Goal: Task Accomplishment & Management: Use online tool/utility

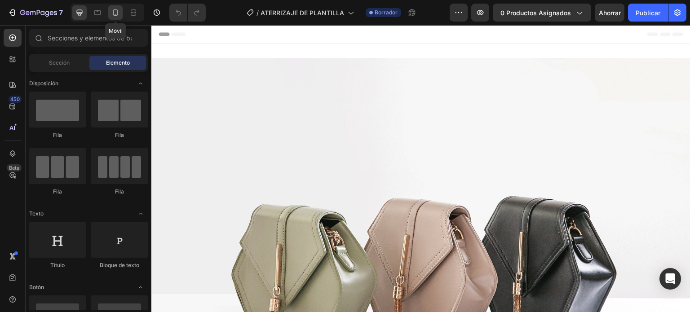
click at [116, 13] on icon at bounding box center [115, 12] width 9 height 9
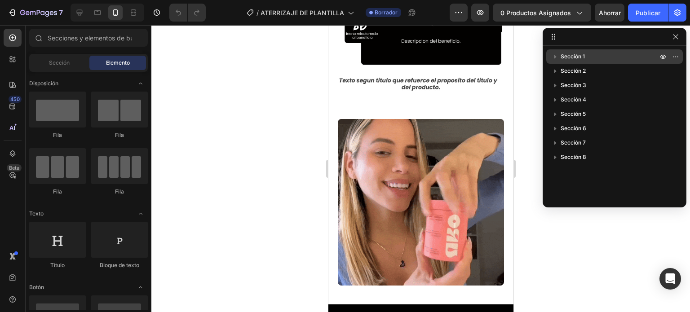
scroll to position [1668, 0]
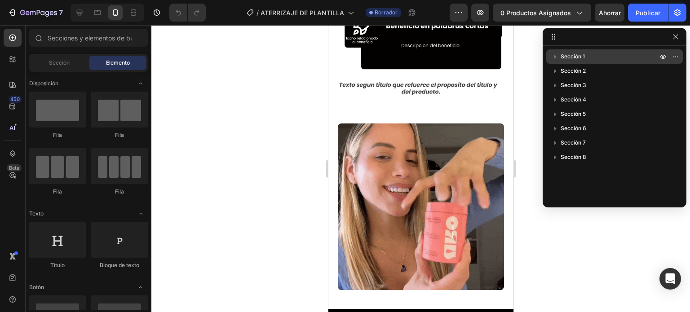
click at [578, 53] on span "Sección 1" at bounding box center [573, 56] width 24 height 9
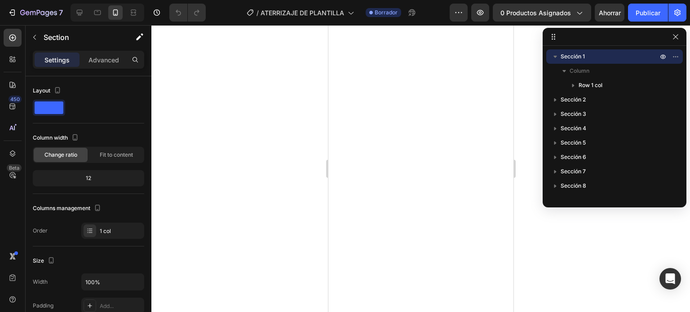
scroll to position [0, 0]
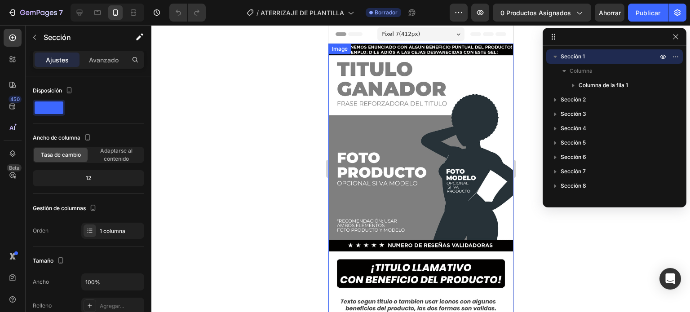
click at [288, 146] on div at bounding box center [420, 168] width 539 height 287
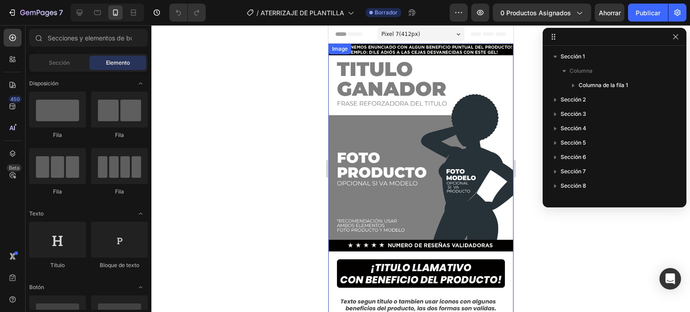
click at [365, 78] on img at bounding box center [420, 208] width 185 height 329
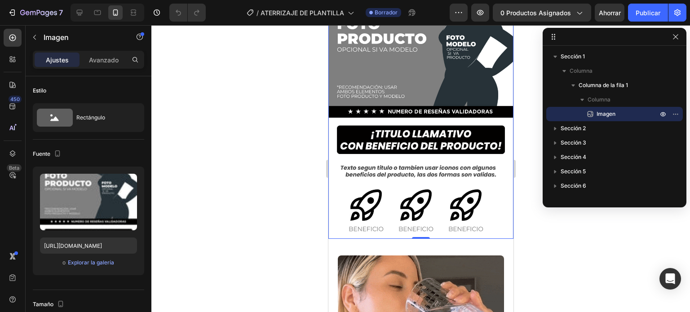
scroll to position [135, 0]
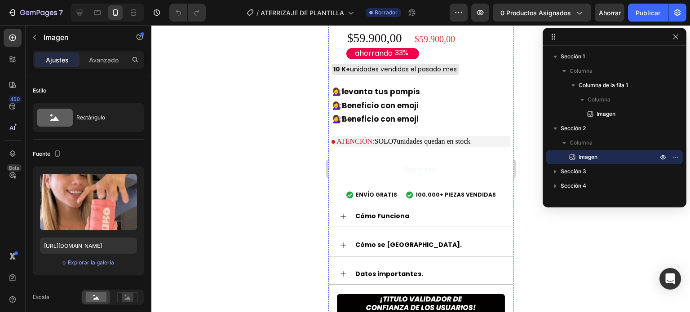
scroll to position [854, 0]
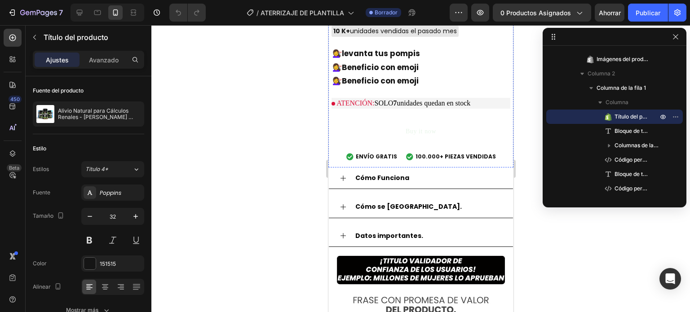
scroll to position [892, 0]
click at [400, 9] on div "$59.900,00" at bounding box center [382, 0] width 73 height 17
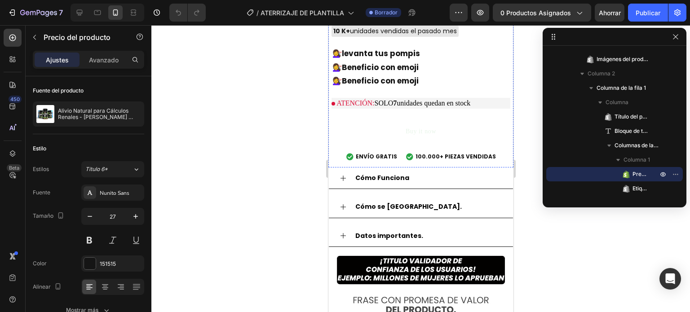
click at [443, 8] on div "$59.900,00" at bounding box center [450, 1] width 73 height 13
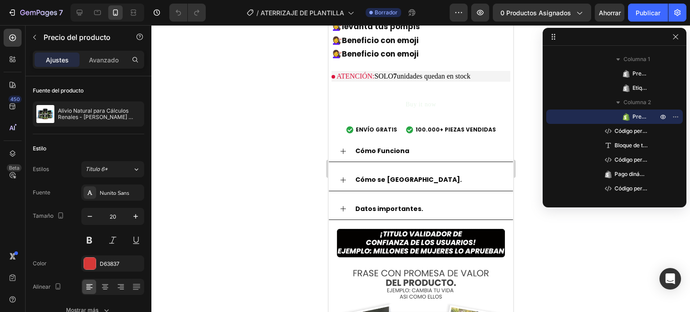
scroll to position [920, 0]
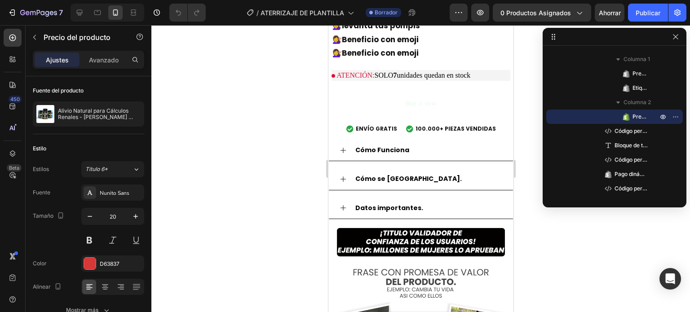
click at [637, 117] on font "Precio del producto" at bounding box center [658, 116] width 50 height 7
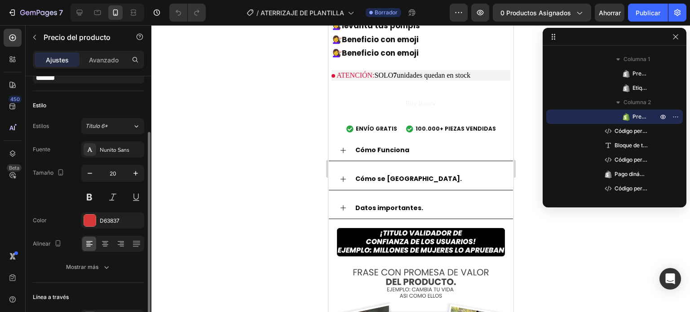
scroll to position [99, 0]
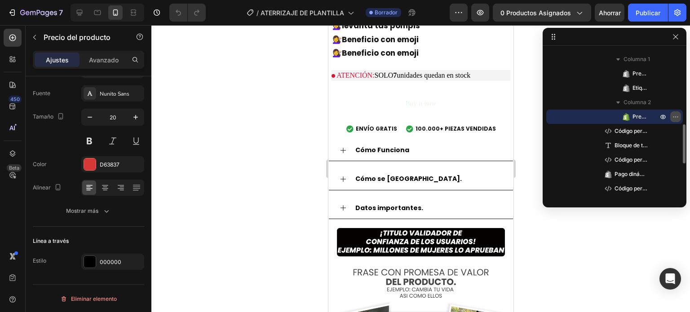
click at [676, 117] on icon "button" at bounding box center [675, 116] width 7 height 7
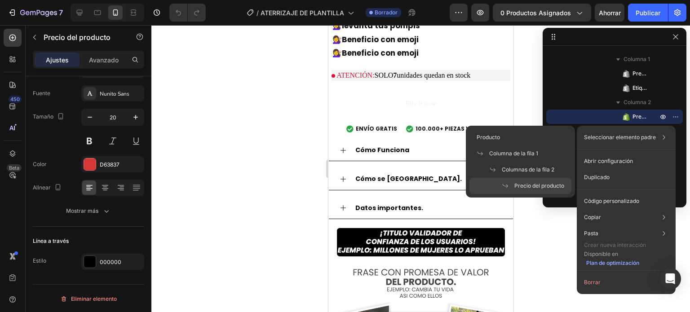
click at [543, 188] on font "Precio del producto" at bounding box center [540, 185] width 50 height 7
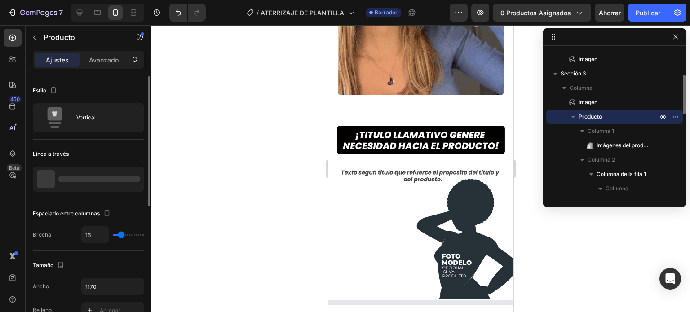
scroll to position [920, 0]
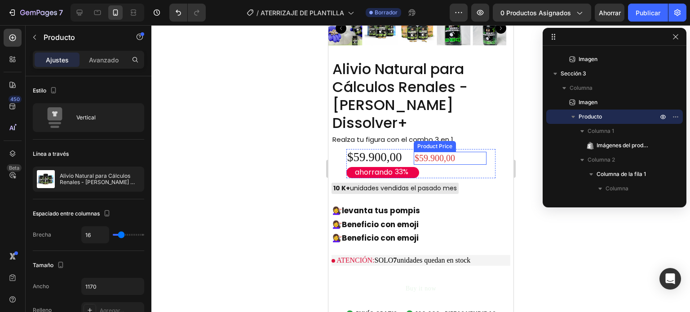
click at [440, 152] on div "$59.900,00" at bounding box center [450, 158] width 73 height 13
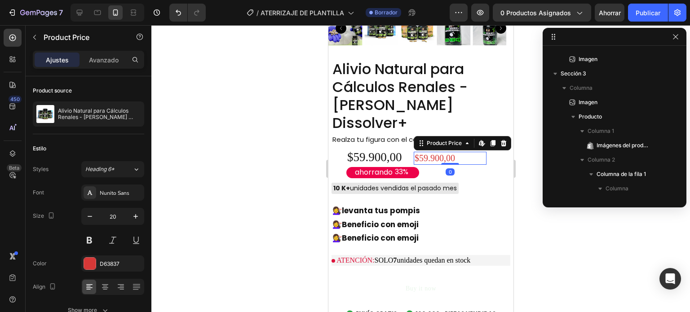
scroll to position [285, 0]
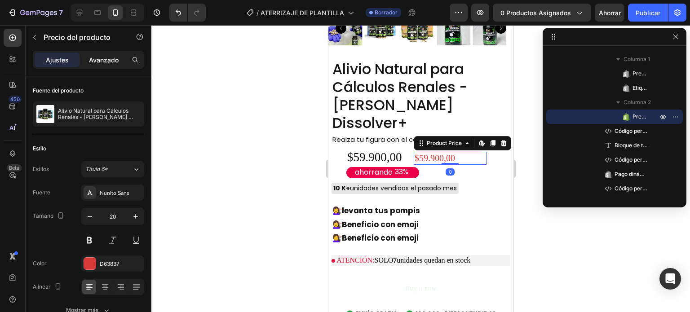
click at [111, 62] on font "Avanzado" at bounding box center [104, 60] width 30 height 8
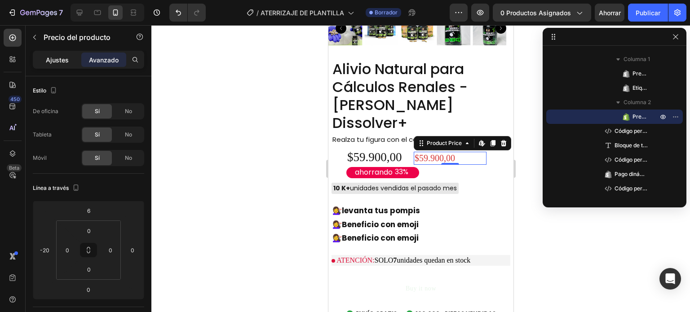
click at [66, 61] on font "Ajustes" at bounding box center [57, 60] width 23 height 8
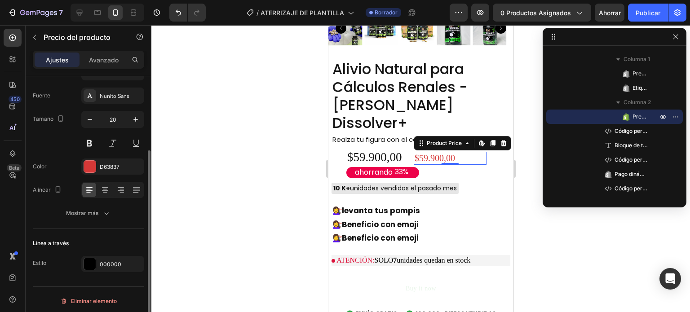
scroll to position [99, 0]
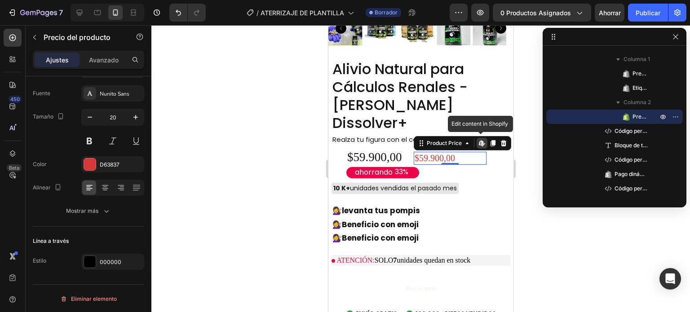
click at [478, 140] on icon at bounding box center [481, 143] width 7 height 7
click at [418, 140] on icon at bounding box center [421, 143] width 7 height 7
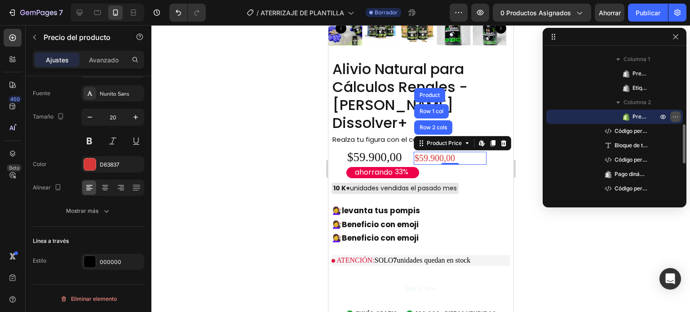
click at [677, 119] on icon "button" at bounding box center [675, 116] width 7 height 7
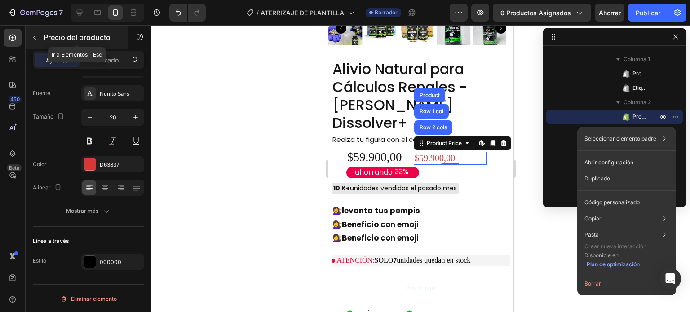
click at [32, 37] on icon "button" at bounding box center [34, 37] width 7 height 7
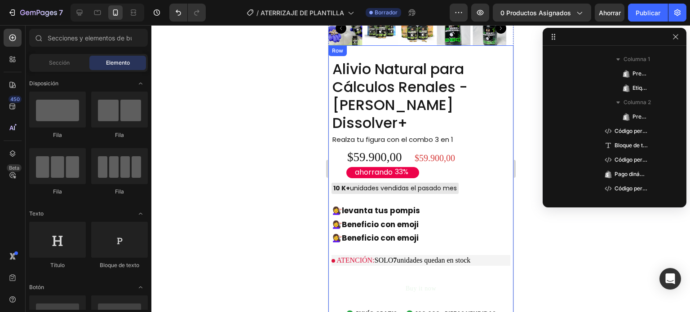
click at [333, 130] on div "Alivio Natural para Cálculos Renales - [PERSON_NAME] Dissolver+ Product Title R…" at bounding box center [420, 192] width 179 height 266
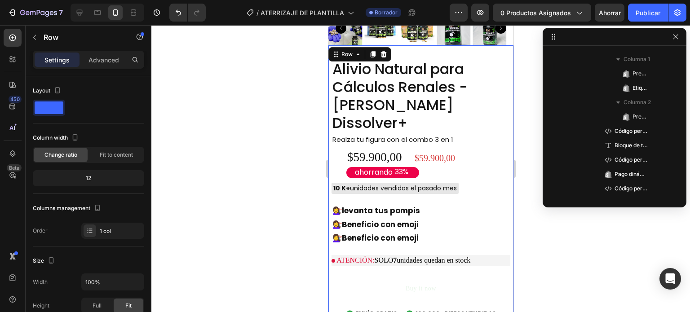
scroll to position [156, 0]
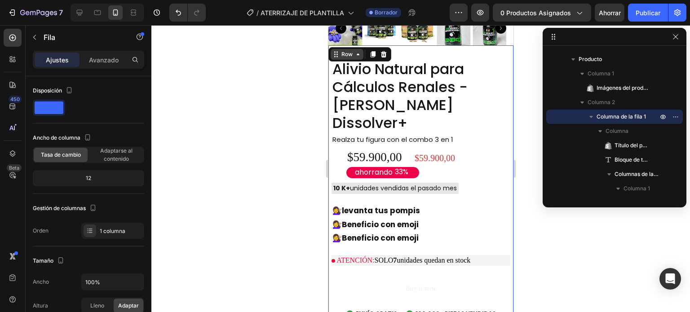
click at [355, 51] on icon at bounding box center [357, 54] width 7 height 7
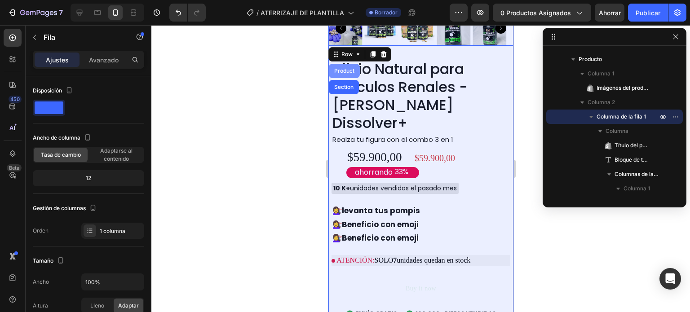
click at [342, 68] on div "Product" at bounding box center [344, 70] width 24 height 5
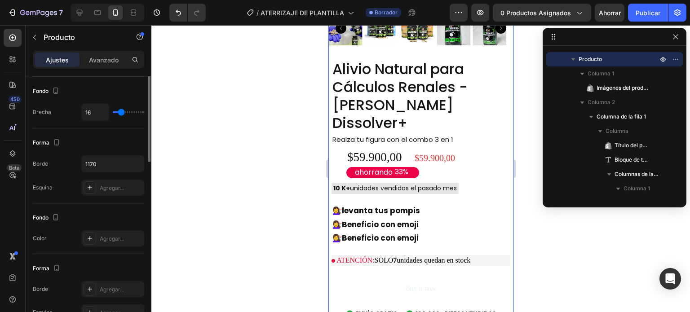
scroll to position [0, 0]
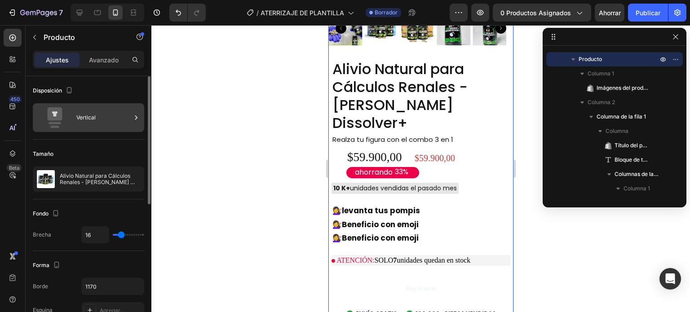
click at [102, 115] on div "Vertical" at bounding box center [103, 117] width 55 height 21
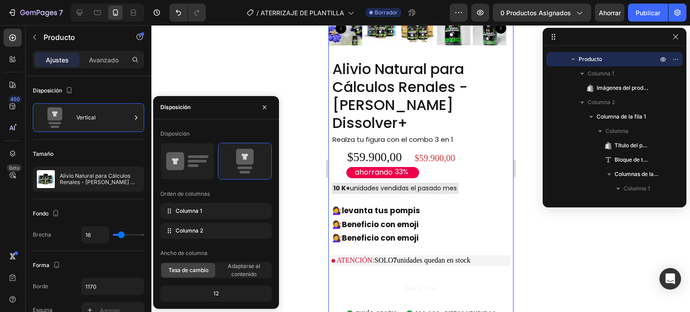
click at [221, 291] on div "12" at bounding box center [216, 294] width 108 height 13
click at [100, 59] on font "Avanzado" at bounding box center [104, 60] width 30 height 8
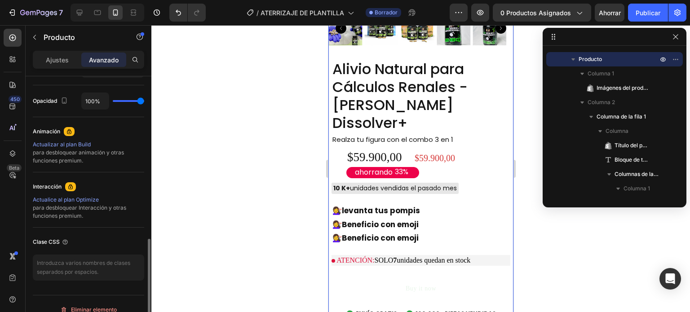
scroll to position [361, 0]
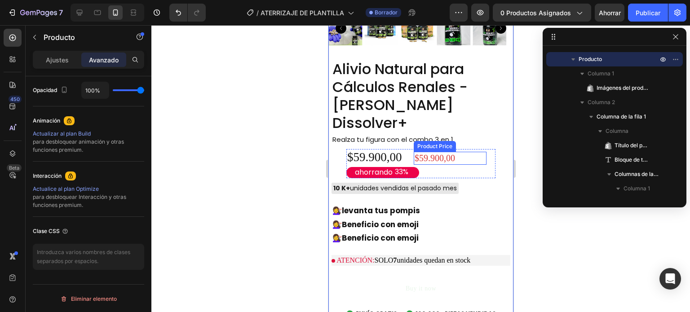
click at [431, 152] on div "$59.900,00" at bounding box center [450, 158] width 73 height 13
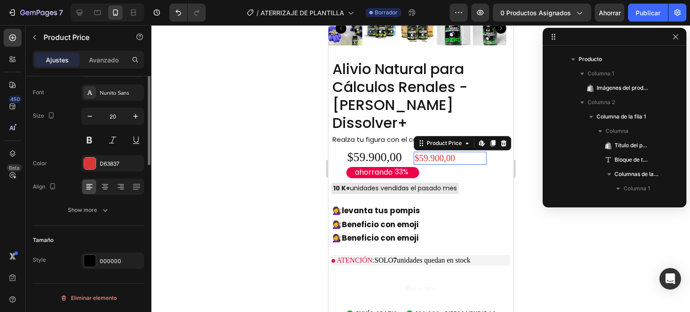
scroll to position [0, 0]
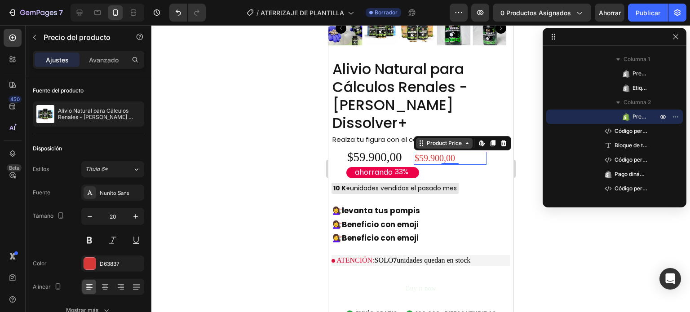
click at [418, 140] on icon at bounding box center [421, 143] width 7 height 7
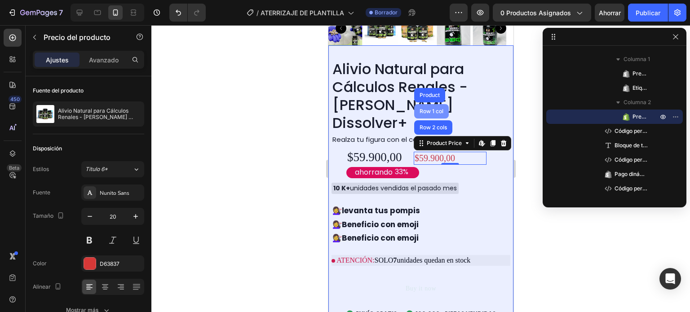
click at [428, 109] on div "Row 1 col" at bounding box center [431, 111] width 27 height 5
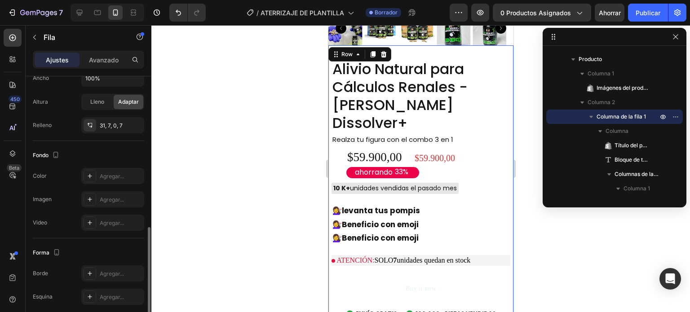
scroll to position [263, 0]
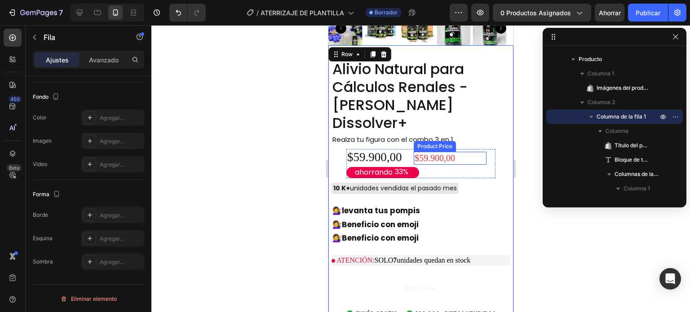
click at [443, 152] on div "$59.900,00" at bounding box center [450, 158] width 73 height 13
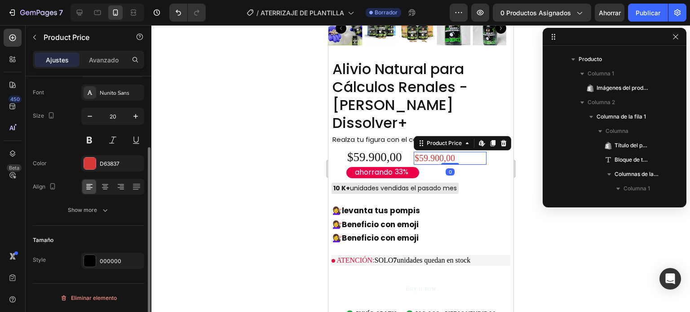
scroll to position [0, 0]
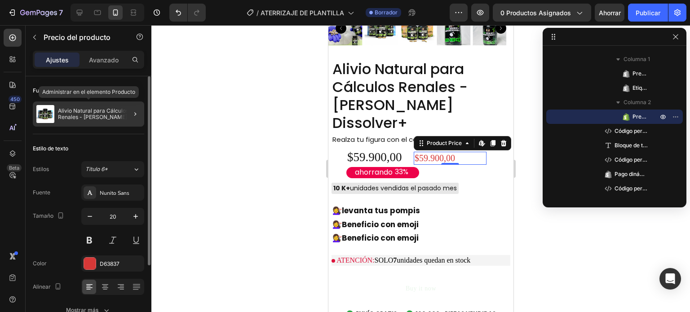
click at [95, 110] on font "Alivio Natural para Cálculos Renales - [PERSON_NAME] Dissolver+" at bounding box center [95, 116] width 75 height 19
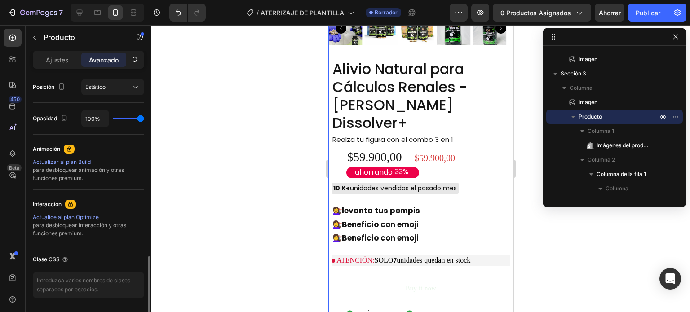
scroll to position [361, 0]
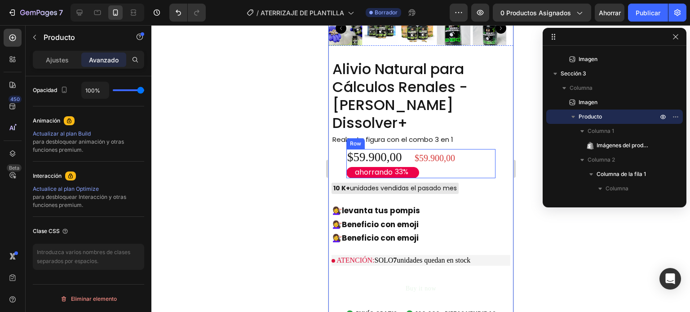
click at [444, 152] on div "$59.900,00" at bounding box center [450, 158] width 73 height 13
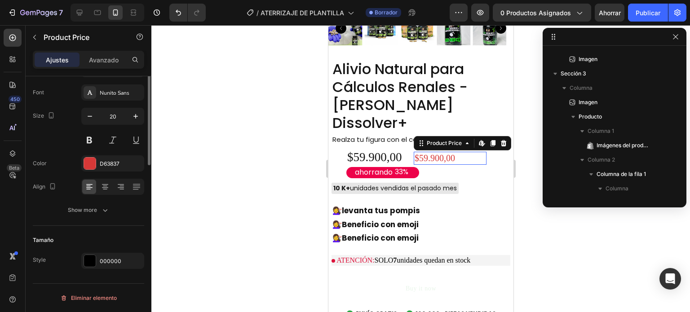
scroll to position [0, 0]
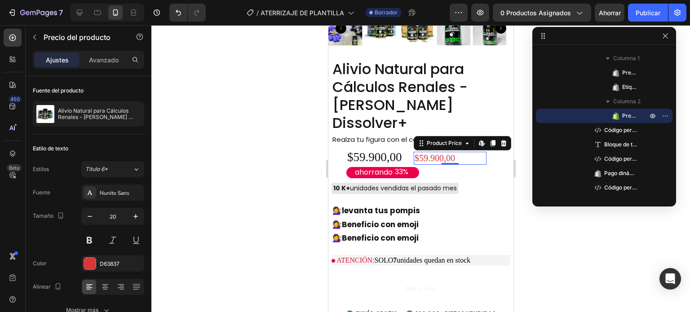
drag, startPoint x: 556, startPoint y: 37, endPoint x: 532, endPoint y: 37, distance: 23.8
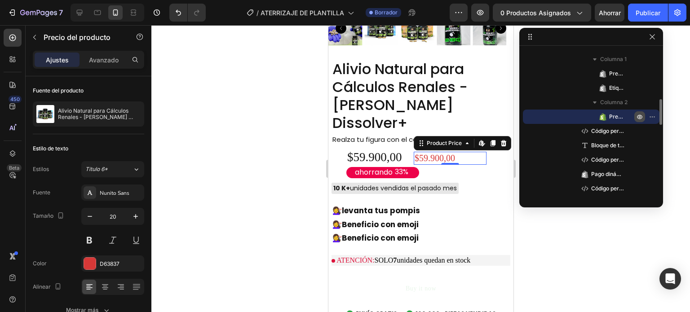
click at [641, 116] on icon "button" at bounding box center [640, 117] width 2 height 2
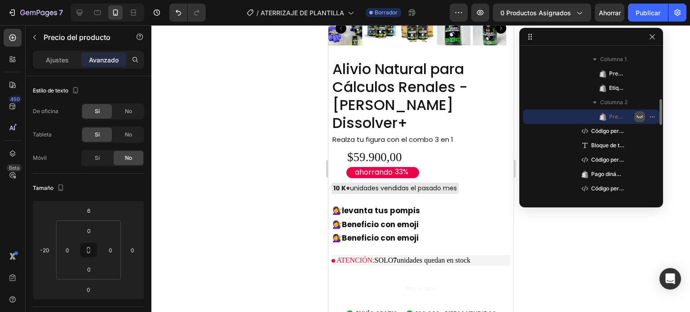
click at [641, 116] on icon "button" at bounding box center [640, 117] width 6 height 3
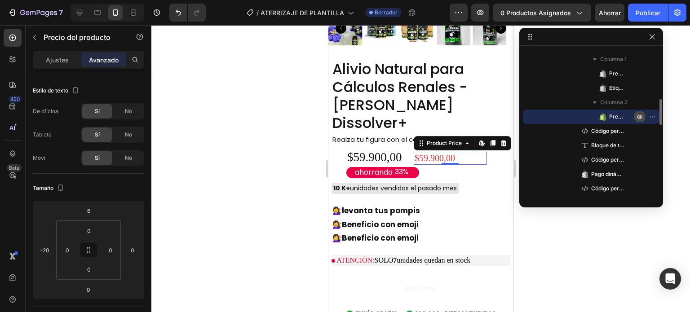
click at [602, 119] on icon at bounding box center [602, 118] width 2 height 4
click at [479, 140] on icon at bounding box center [481, 142] width 4 height 5
click at [365, 149] on div "$59.900,00" at bounding box center [382, 157] width 73 height 17
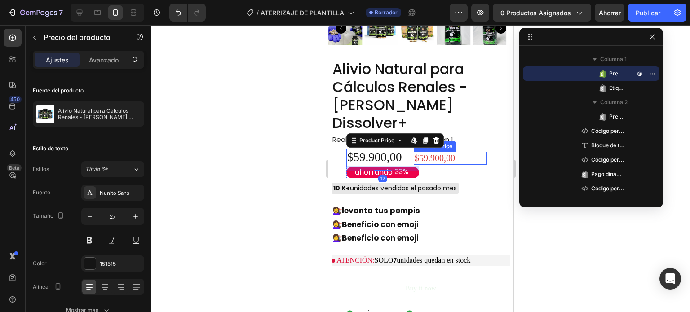
click at [427, 152] on div "$59.900,00" at bounding box center [450, 158] width 73 height 13
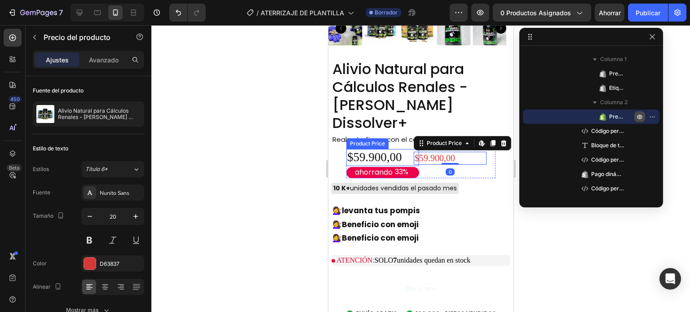
click at [376, 149] on div "$59.900,00" at bounding box center [382, 157] width 73 height 17
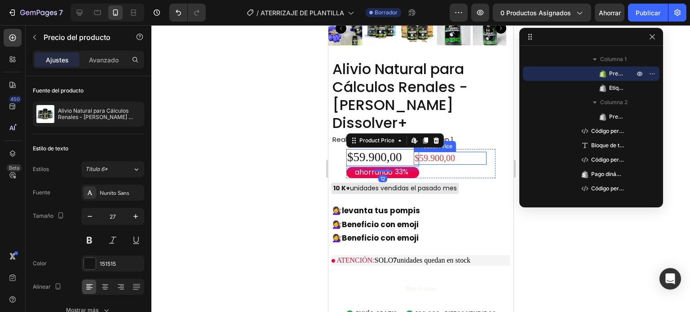
click at [419, 152] on div "$59.900,00" at bounding box center [450, 158] width 73 height 13
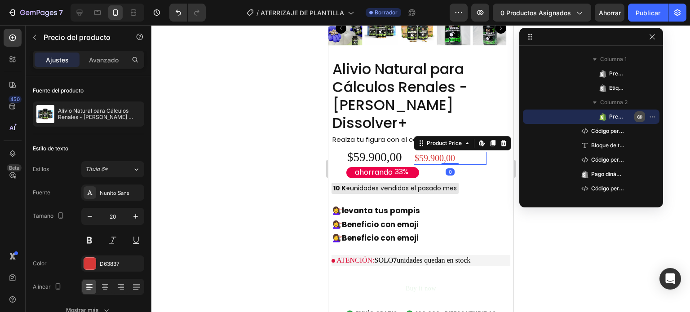
click at [446, 169] on div "0" at bounding box center [449, 172] width 9 height 7
click at [620, 106] on span "Columna 2" at bounding box center [614, 102] width 27 height 9
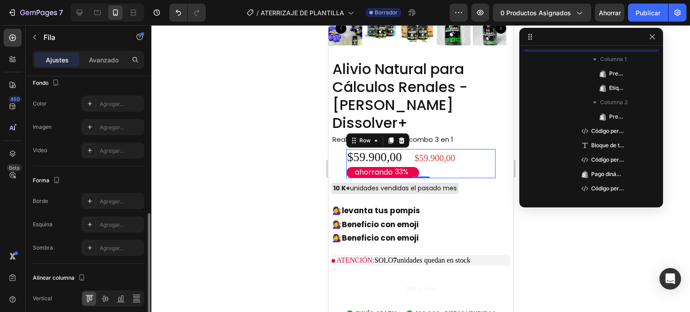
scroll to position [365, 0]
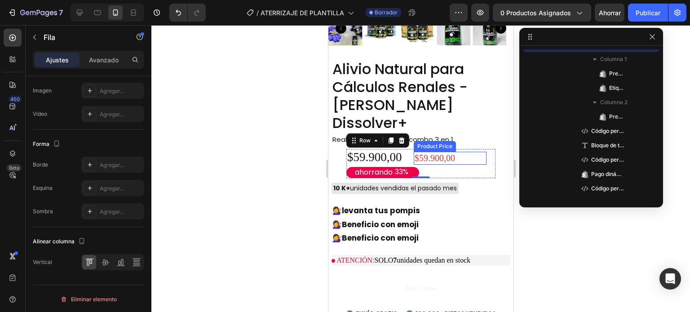
click at [437, 142] on div "Product Price" at bounding box center [434, 146] width 39 height 8
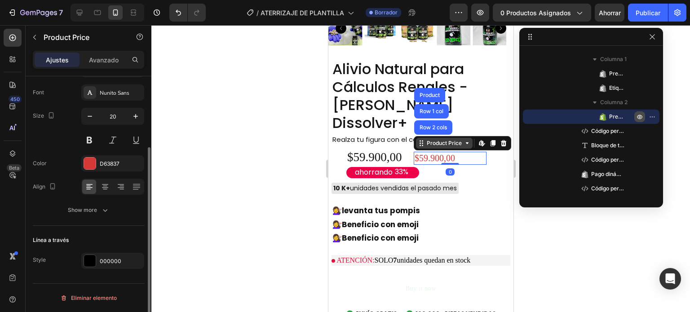
scroll to position [0, 0]
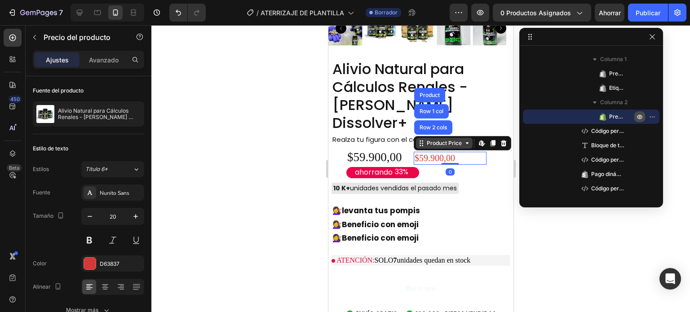
click at [437, 138] on div "Product Price" at bounding box center [444, 143] width 57 height 11
click at [463, 140] on icon at bounding box center [466, 143] width 7 height 7
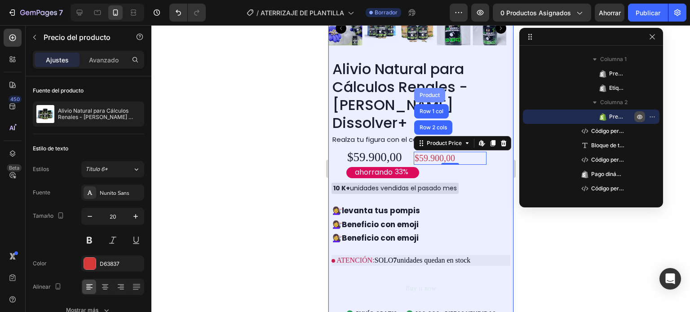
click at [428, 93] on div "Product" at bounding box center [430, 95] width 24 height 5
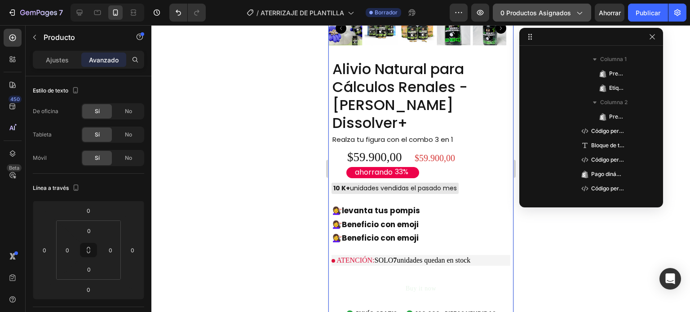
click at [546, 14] on font "0 productos asignados" at bounding box center [536, 13] width 71 height 8
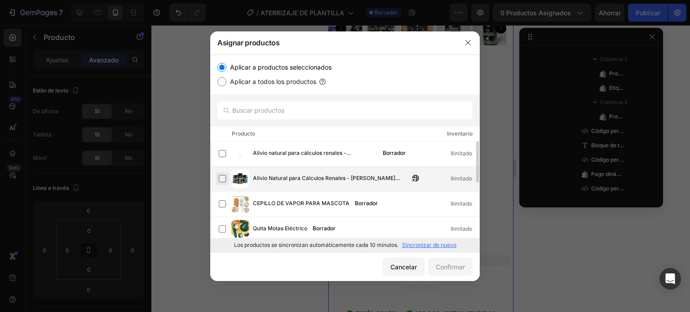
click at [221, 181] on label at bounding box center [222, 178] width 7 height 7
click at [446, 265] on font "Confirmar" at bounding box center [450, 267] width 29 height 8
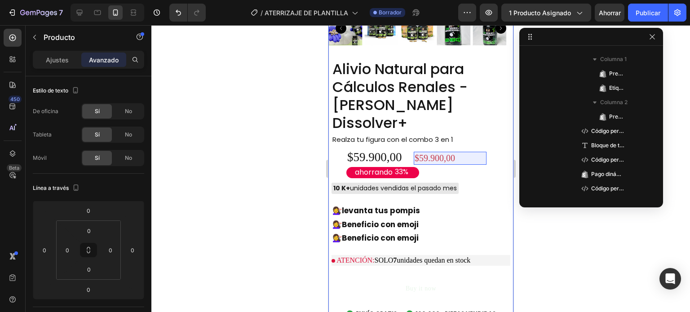
click at [641, 117] on icon "button" at bounding box center [640, 116] width 7 height 7
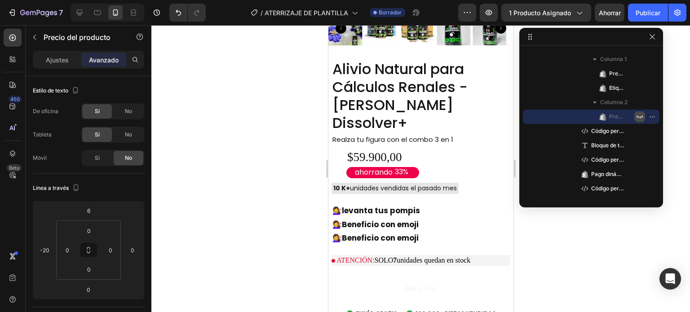
click at [641, 117] on icon "button" at bounding box center [640, 117] width 6 height 3
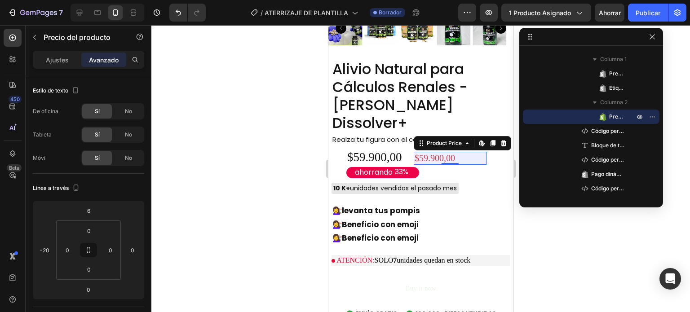
click at [613, 117] on font "Precio del producto" at bounding box center [635, 116] width 50 height 7
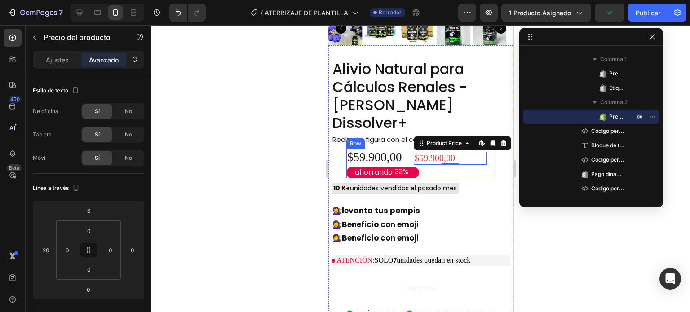
click at [490, 149] on div "$59.900,00 Product Price Edit content in Shopify 0 Product Price Edit content i…" at bounding box center [459, 163] width 73 height 29
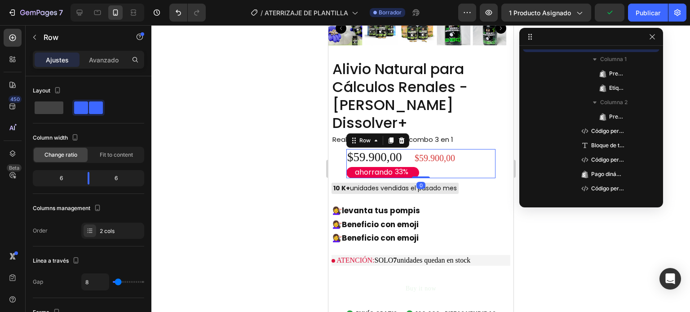
scroll to position [213, 0]
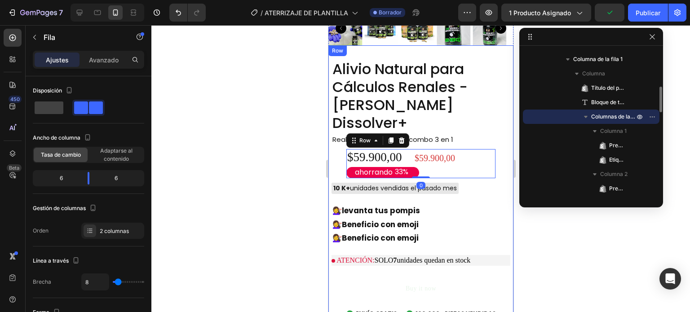
click at [494, 126] on div "Alivio Natural para Cálculos Renales - [PERSON_NAME] Dissolver+ Product Title R…" at bounding box center [420, 192] width 179 height 266
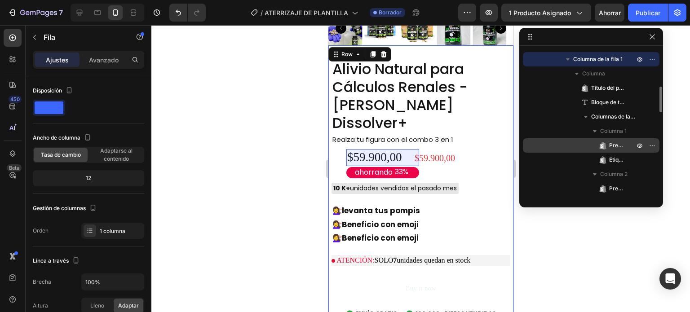
click at [613, 144] on font "Precio del producto" at bounding box center [635, 145] width 50 height 7
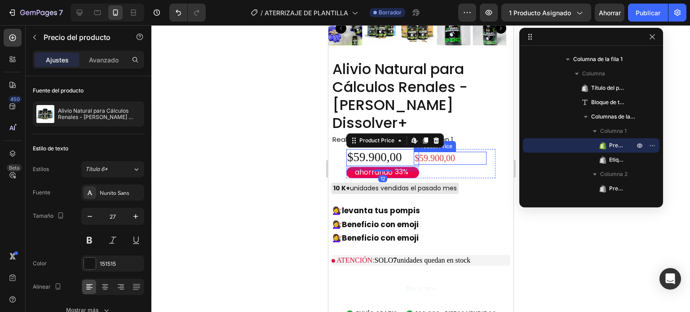
click at [445, 152] on div "$59.900,00" at bounding box center [450, 158] width 73 height 13
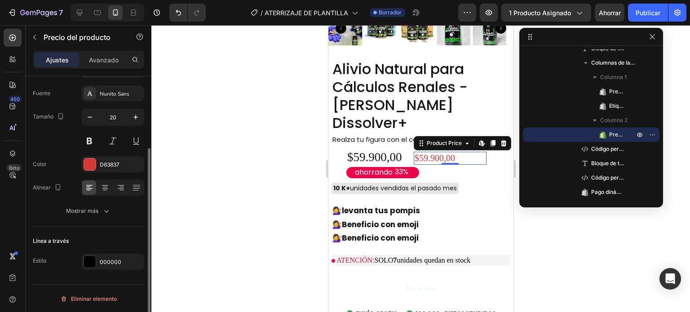
scroll to position [99, 0]
click at [74, 214] on font "Mostrar más" at bounding box center [82, 211] width 32 height 7
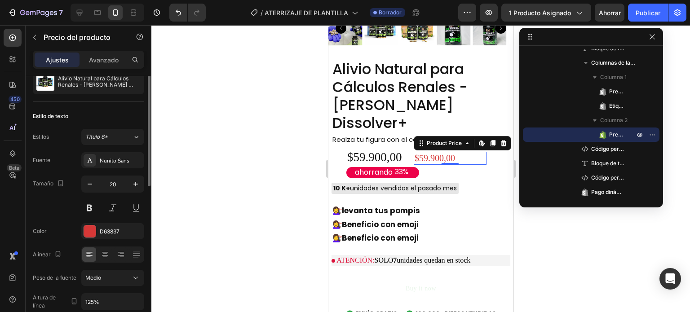
scroll to position [0, 0]
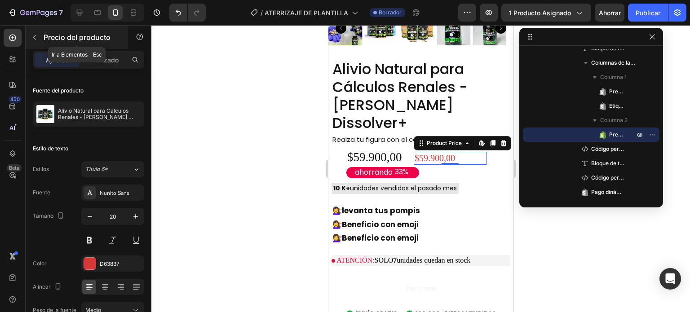
click at [66, 40] on font "Precio del producto" at bounding box center [77, 37] width 67 height 9
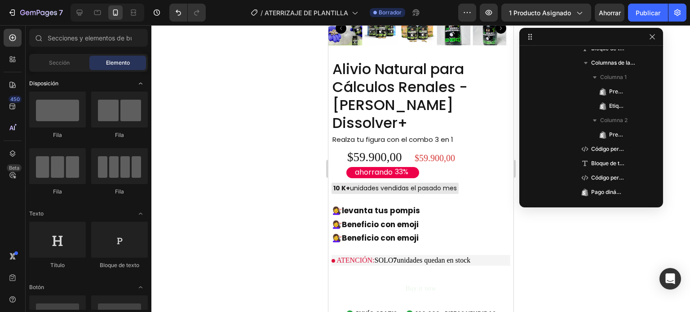
scroll to position [41, 0]
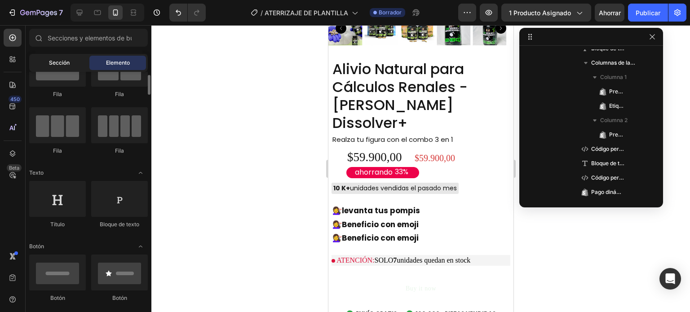
click at [73, 68] on div "Sección" at bounding box center [59, 63] width 57 height 14
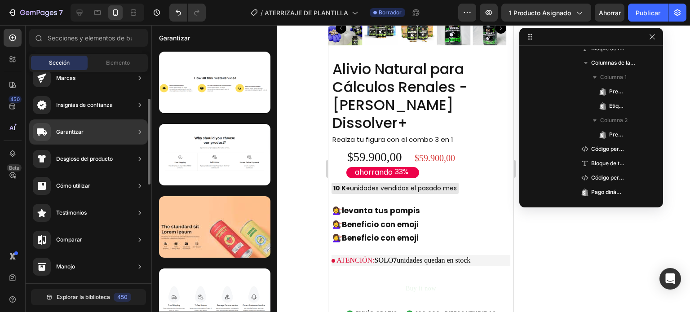
scroll to position [0, 0]
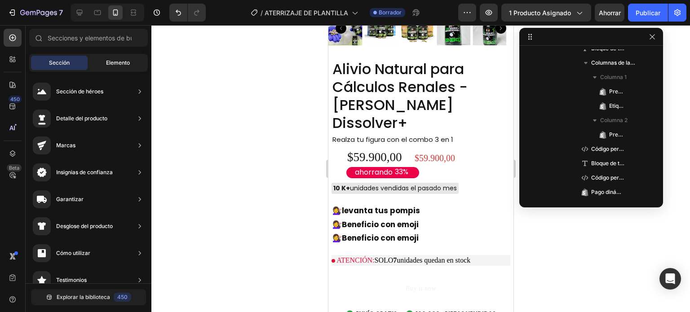
click at [112, 63] on font "Elemento" at bounding box center [118, 62] width 24 height 7
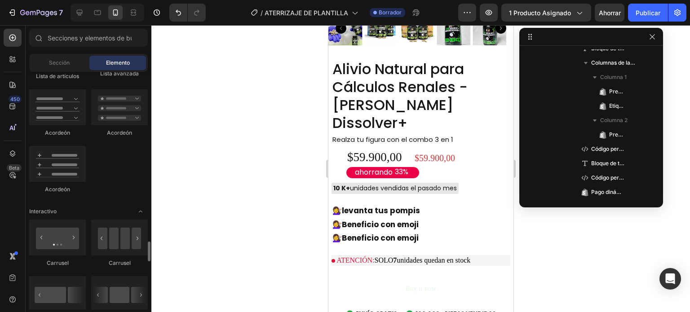
scroll to position [884, 0]
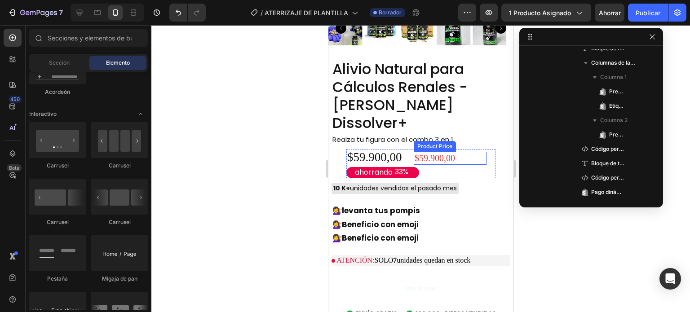
click at [468, 152] on div "$59.900,00" at bounding box center [450, 158] width 73 height 13
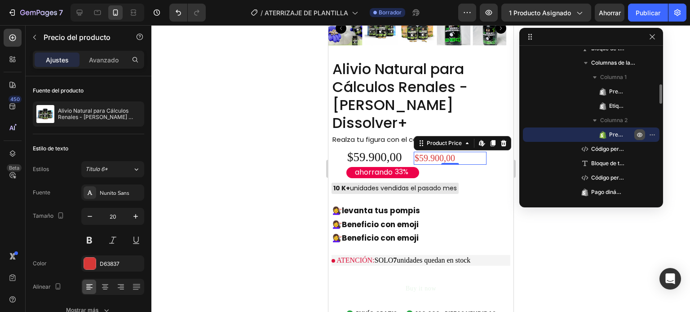
click at [642, 137] on icon "button" at bounding box center [640, 134] width 7 height 7
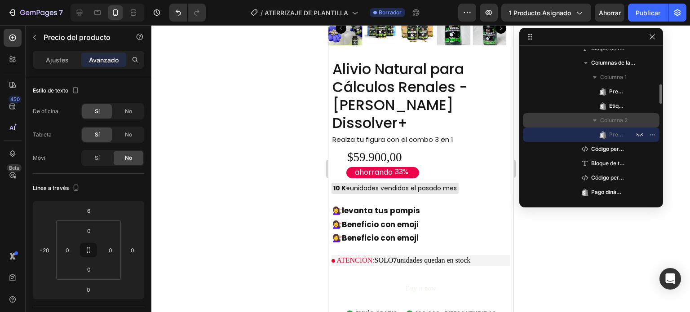
click at [597, 120] on icon "button" at bounding box center [595, 120] width 9 height 9
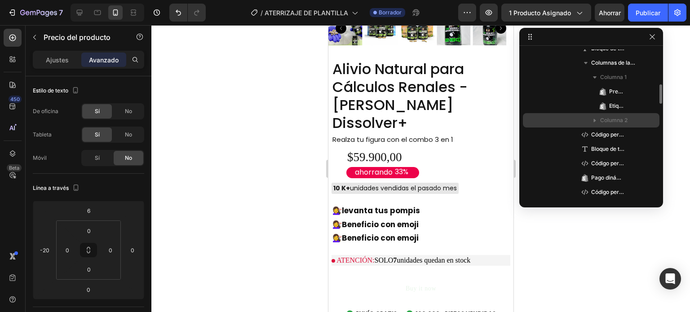
click at [597, 120] on icon "button" at bounding box center [595, 120] width 9 height 9
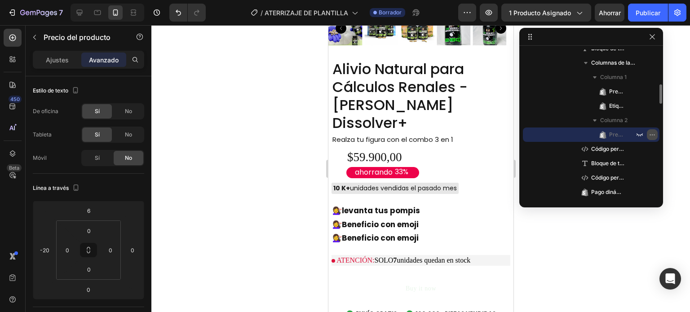
click at [651, 136] on icon "button" at bounding box center [652, 134] width 7 height 7
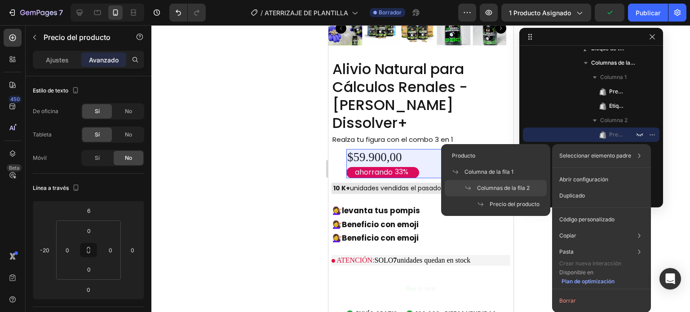
click at [515, 192] on span "Columnas de la fila 2" at bounding box center [503, 188] width 53 height 8
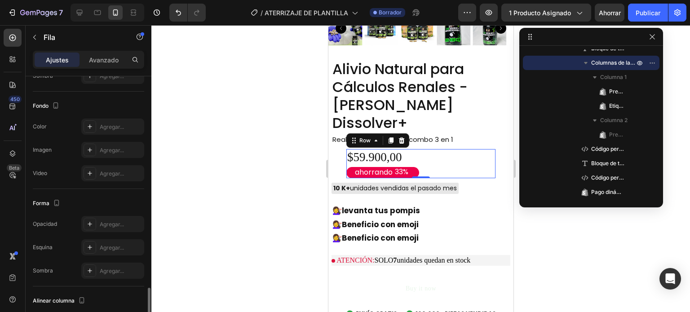
scroll to position [365, 0]
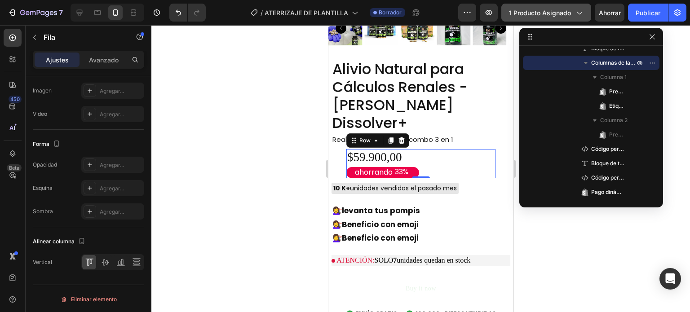
click at [545, 19] on button "1 producto asignado" at bounding box center [547, 13] width 90 height 18
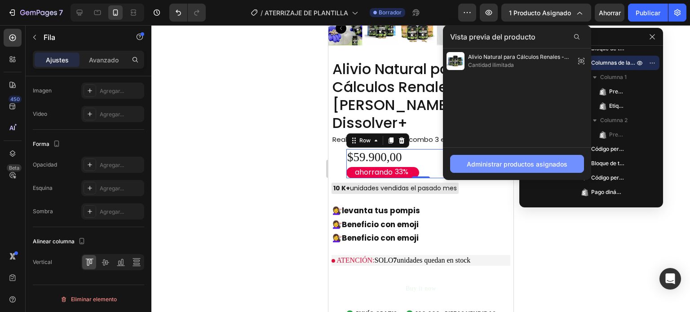
click at [516, 165] on font "Administrar productos asignados" at bounding box center [517, 164] width 101 height 8
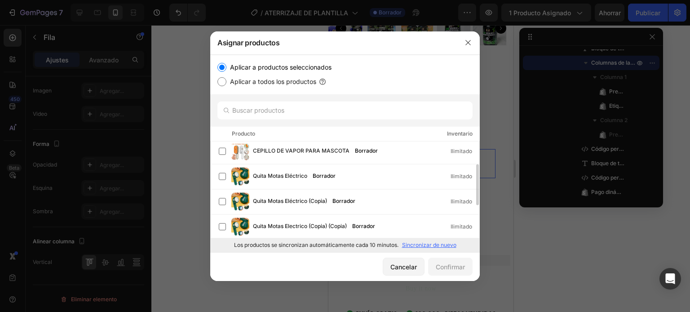
scroll to position [53, 0]
click at [396, 265] on font "Cancelar" at bounding box center [404, 267] width 27 height 8
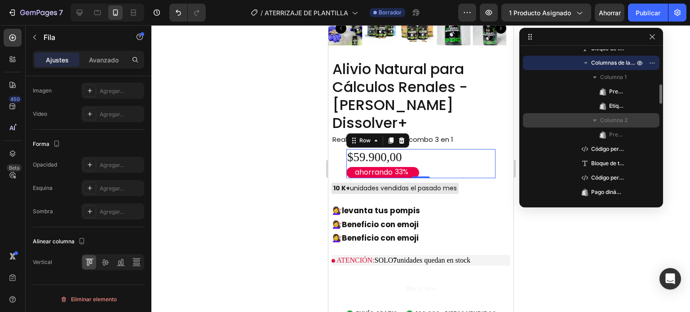
click at [595, 120] on icon "button" at bounding box center [595, 121] width 4 height 2
click at [595, 123] on icon "button" at bounding box center [595, 120] width 9 height 9
click at [624, 120] on font "Columna 2" at bounding box center [614, 120] width 27 height 7
click at [647, 120] on div "Columna 2" at bounding box center [591, 120] width 129 height 14
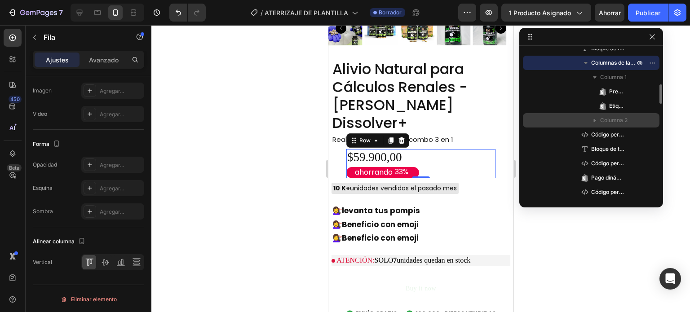
click at [647, 120] on div "Columna 2" at bounding box center [591, 120] width 129 height 14
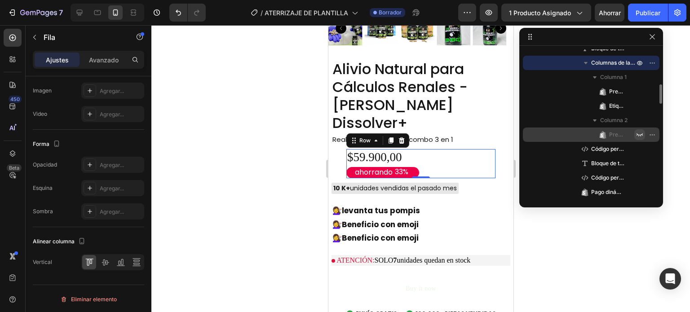
click at [641, 134] on icon "button" at bounding box center [640, 134] width 7 height 7
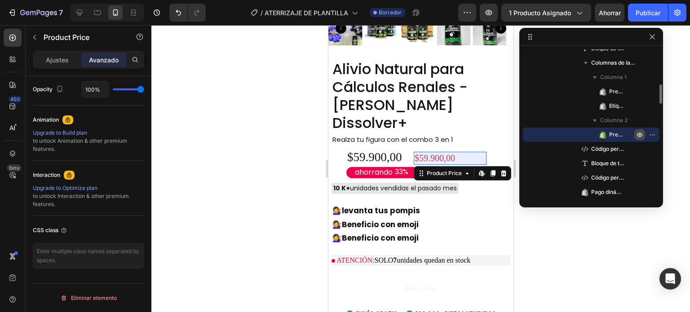
scroll to position [0, 0]
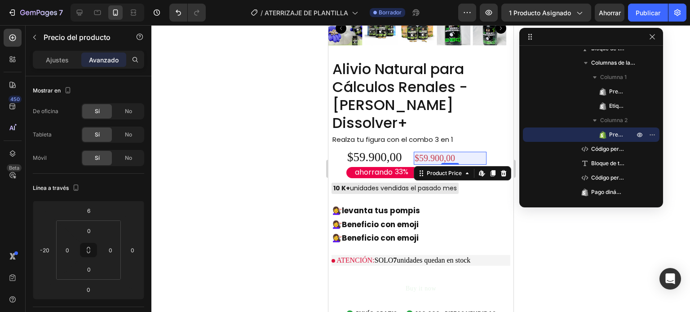
click at [102, 61] on font "Avanzado" at bounding box center [104, 60] width 30 height 8
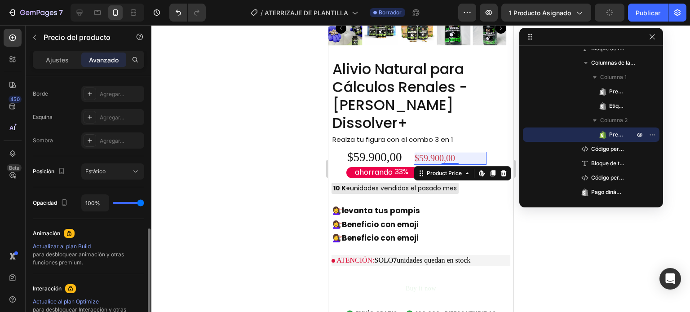
scroll to position [289, 0]
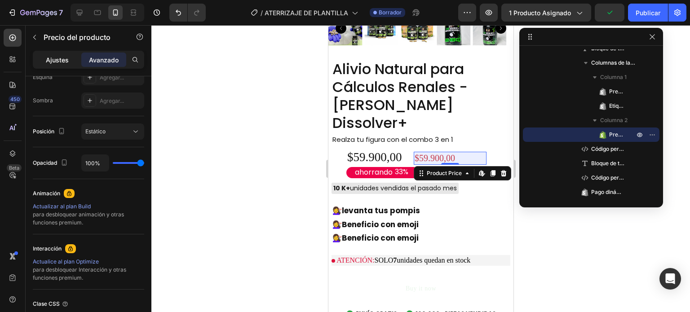
click at [51, 59] on font "Ajustes" at bounding box center [57, 60] width 23 height 8
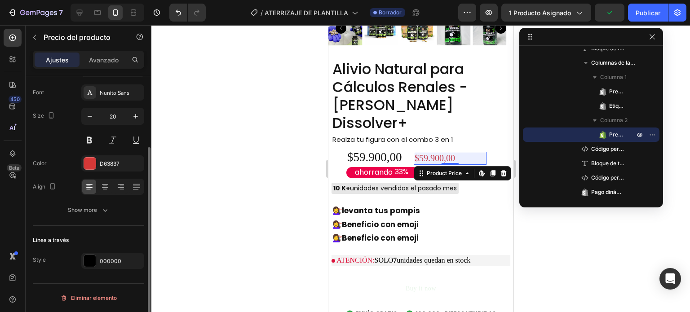
scroll to position [99, 0]
